Goal: Navigation & Orientation: Find specific page/section

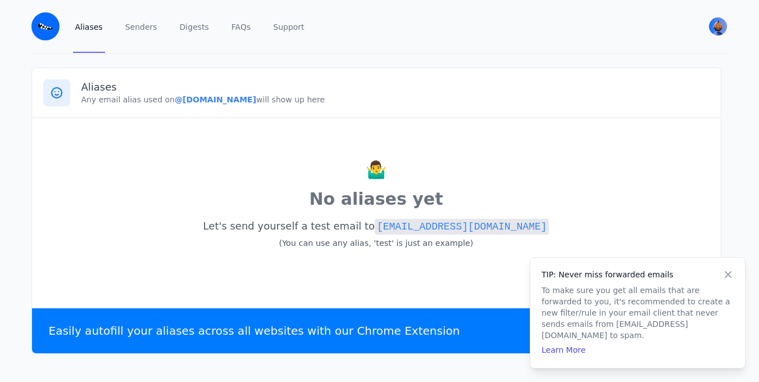
click at [375, 225] on code "[EMAIL_ADDRESS][DOMAIN_NAME]" at bounding box center [462, 227] width 174 height 16
click at [94, 174] on p "🤷‍♂️" at bounding box center [376, 169] width 667 height 25
click at [722, 19] on img "User menu" at bounding box center [718, 26] width 18 height 18
click at [636, 58] on span "Passa 201" at bounding box center [665, 57] width 107 height 10
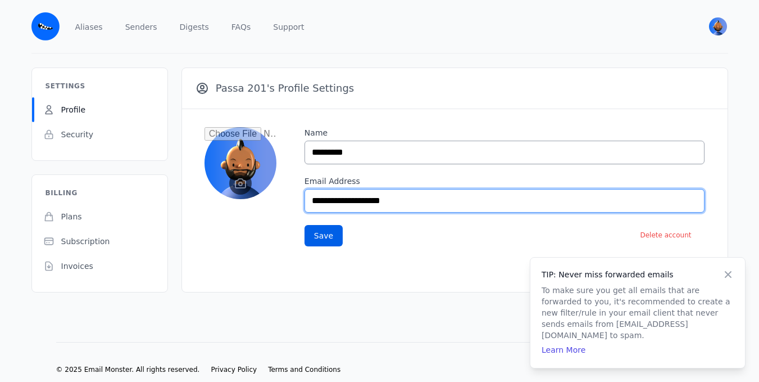
drag, startPoint x: 421, startPoint y: 202, endPoint x: 204, endPoint y: 179, distance: 218.2
click at [204, 179] on div "**********" at bounding box center [455, 186] width 546 height 155
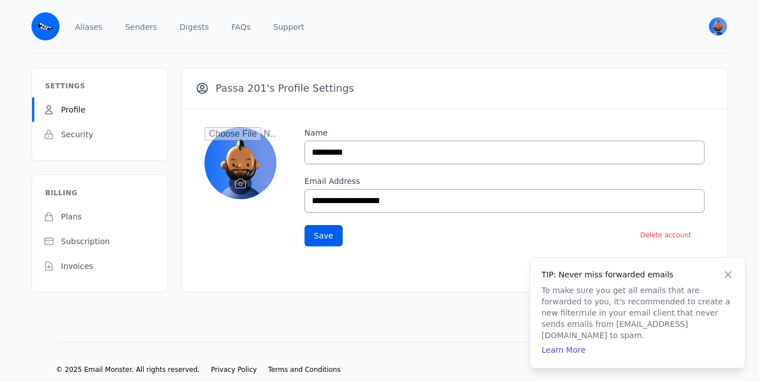
click at [234, 242] on div "**********" at bounding box center [455, 186] width 546 height 155
click at [58, 28] on img at bounding box center [45, 26] width 28 height 28
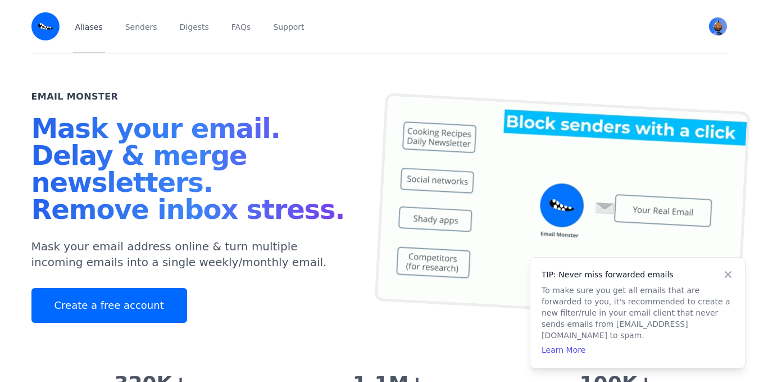
click at [98, 28] on link "Aliases" at bounding box center [89, 26] width 32 height 53
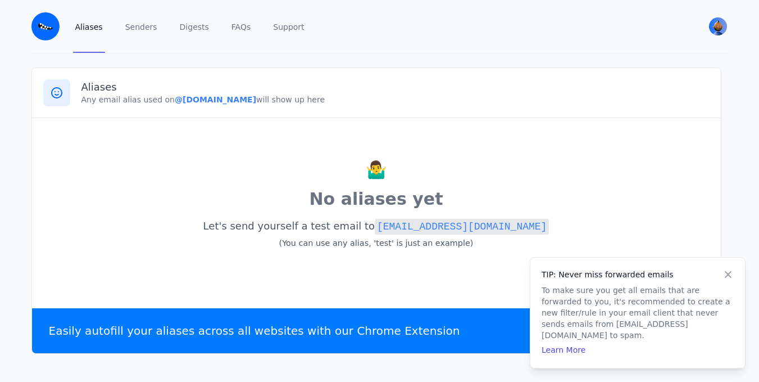
click at [375, 226] on code "test@epstaciopersona.eml.monster" at bounding box center [462, 227] width 174 height 16
click at [581, 123] on div "🤷‍♂️ No aliases yet Let's send yourself a test email to test@epstaciopersona.em…" at bounding box center [376, 211] width 689 height 186
click at [375, 225] on code "test@epstaciopersona.eml.monster" at bounding box center [462, 227] width 174 height 16
click at [386, 223] on code "test@epstaciopersona.eml.monster" at bounding box center [462, 227] width 174 height 16
